Goal: Task Accomplishment & Management: Use online tool/utility

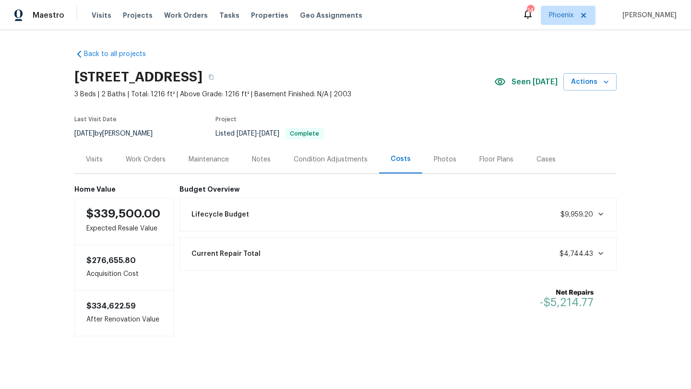
click at [412, 51] on div "Back to all projects 8864 E Rainier Dr, Gold Canyon, AZ 85118 3 Beds | 2 Baths …" at bounding box center [345, 189] width 542 height 295
click at [177, 20] on div "Visits Projects Work Orders Tasks Properties Geo Assignments" at bounding box center [233, 15] width 282 height 19
click at [177, 20] on span "Work Orders" at bounding box center [186, 16] width 44 height 10
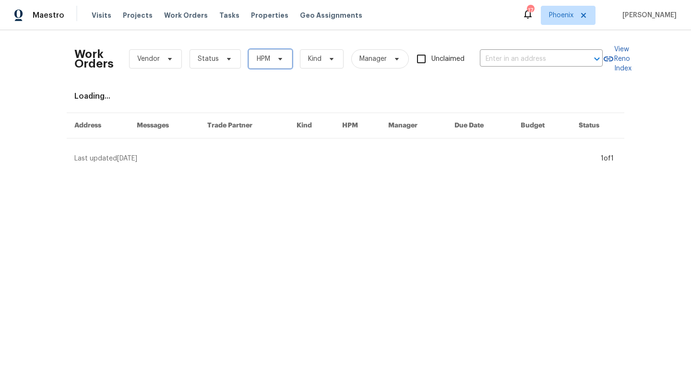
click at [257, 50] on span "HPM" at bounding box center [270, 58] width 44 height 19
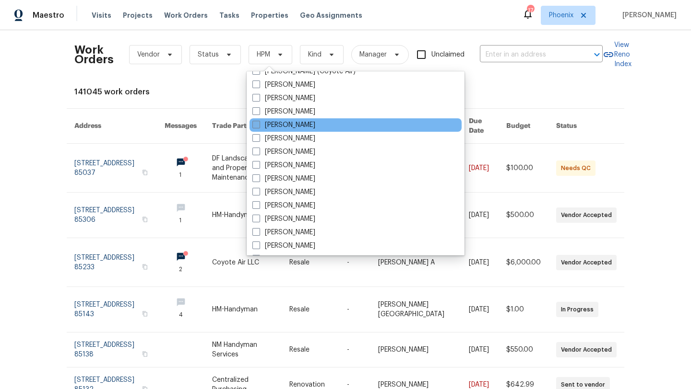
scroll to position [10, 0]
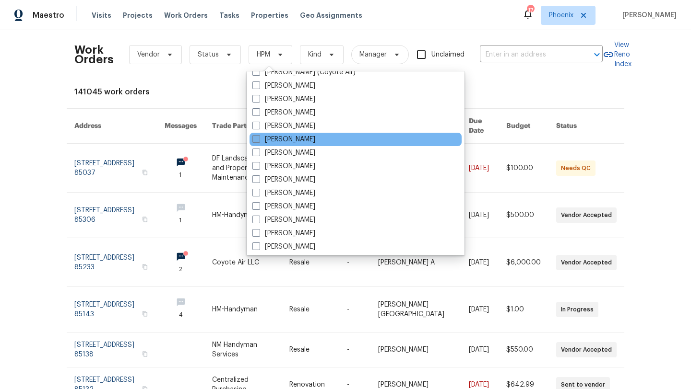
click at [254, 137] on span at bounding box center [256, 139] width 8 height 8
click at [254, 137] on input "Austin Hatch" at bounding box center [255, 138] width 6 height 6
checkbox input "true"
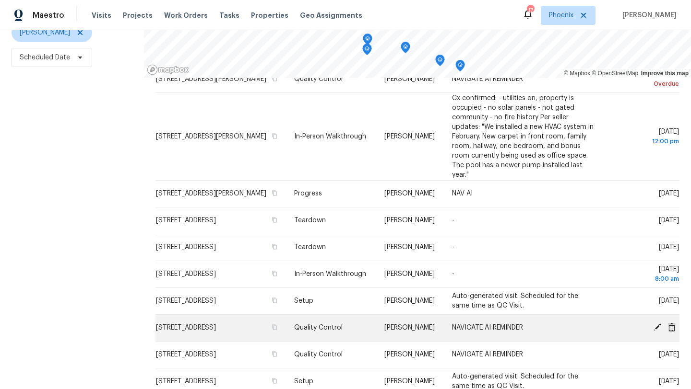
scroll to position [13, 0]
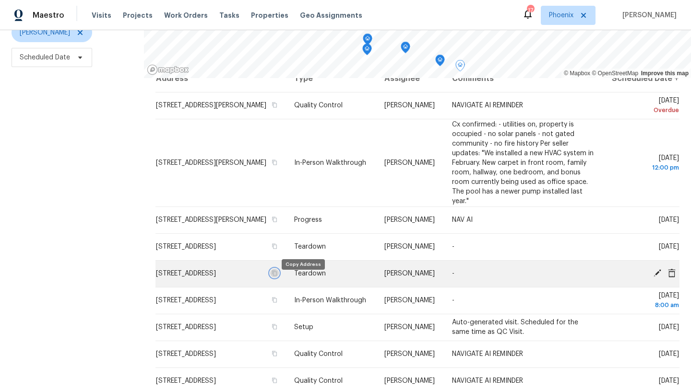
click at [277, 276] on icon "button" at bounding box center [274, 273] width 6 height 6
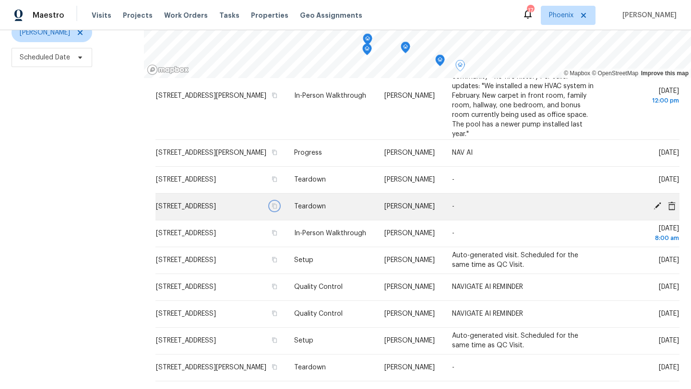
scroll to position [81, 0]
click at [657, 209] on icon at bounding box center [657, 205] width 8 height 8
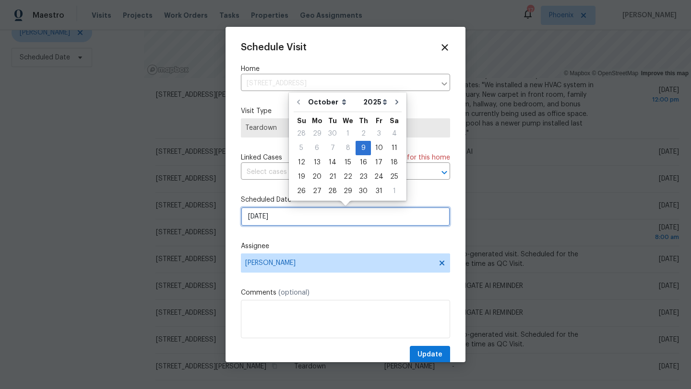
click at [302, 219] on input "10/9/2025" at bounding box center [345, 216] width 209 height 19
click at [319, 164] on div "13" at bounding box center [317, 162] width 16 height 13
type input "10/13/2025"
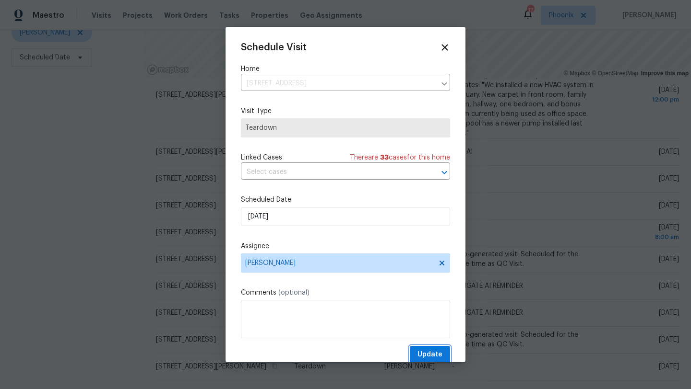
click at [423, 354] on span "Update" at bounding box center [429, 355] width 25 height 12
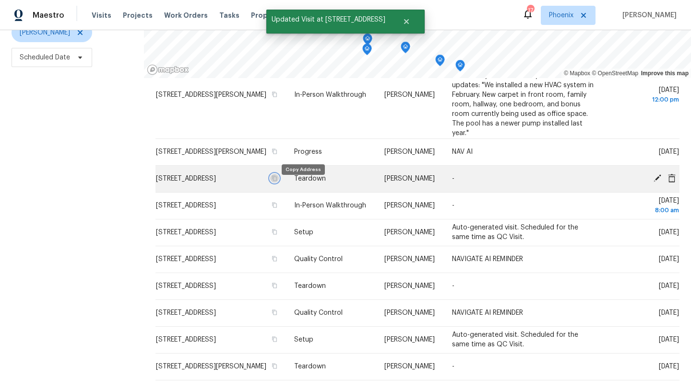
click at [277, 181] on icon "button" at bounding box center [274, 179] width 6 height 6
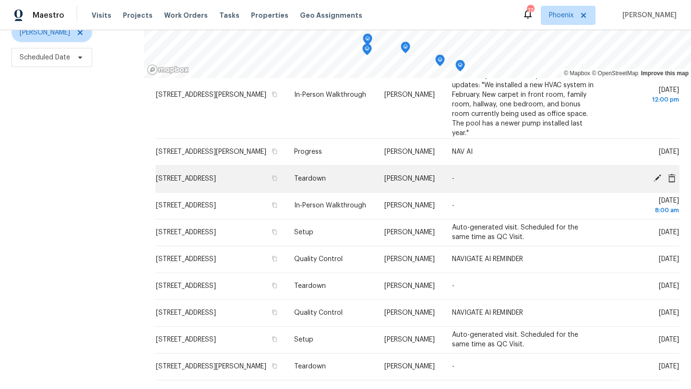
click at [657, 182] on icon at bounding box center [657, 179] width 8 height 8
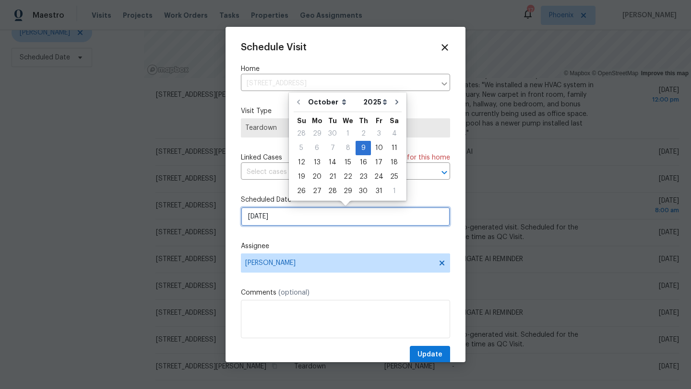
click at [327, 219] on input "10/9/2025" at bounding box center [345, 216] width 209 height 19
click at [317, 161] on div "13" at bounding box center [317, 162] width 16 height 13
type input "10/13/2025"
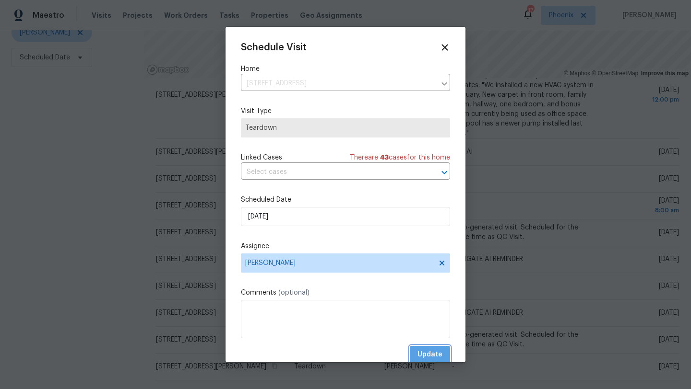
click at [431, 352] on span "Update" at bounding box center [429, 355] width 25 height 12
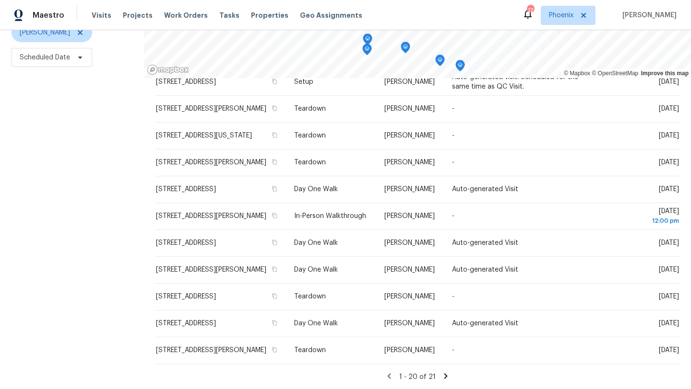
scroll to position [0, 0]
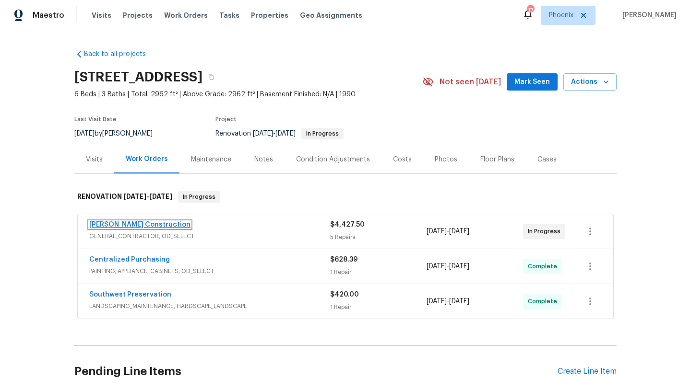
click at [130, 224] on link "[PERSON_NAME] Construction" at bounding box center [139, 225] width 101 height 7
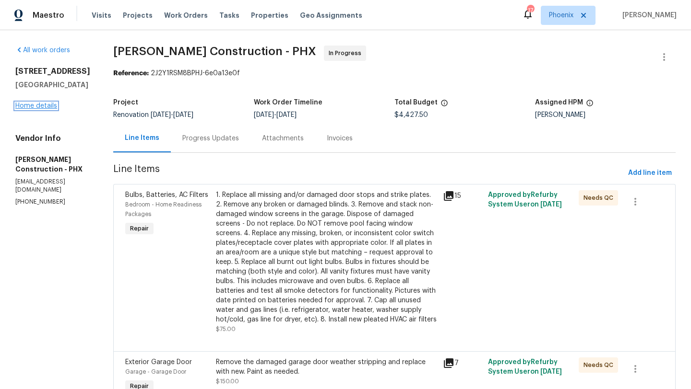
click at [28, 106] on link "Home details" at bounding box center [36, 106] width 42 height 7
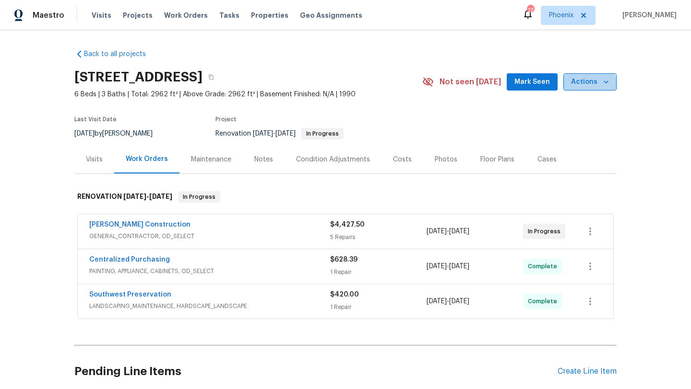
click at [583, 87] on span "Actions" at bounding box center [590, 82] width 38 height 12
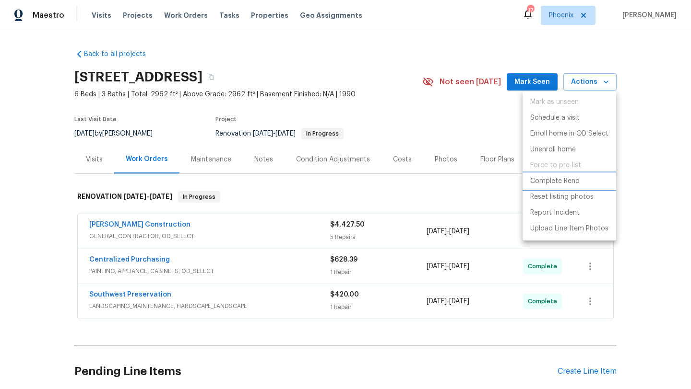
click at [570, 183] on p "Complete Reno" at bounding box center [554, 181] width 49 height 10
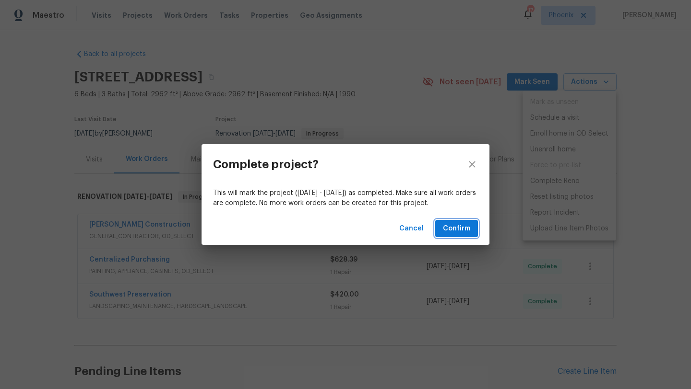
click at [455, 230] on span "Confirm" at bounding box center [456, 229] width 27 height 12
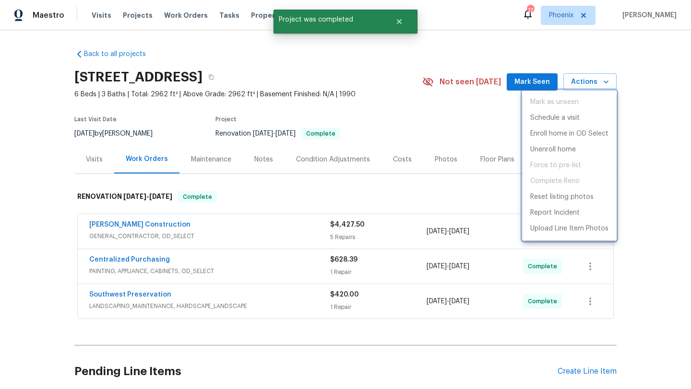
click at [487, 49] on div at bounding box center [345, 194] width 691 height 389
